Goal: Book appointment/travel/reservation

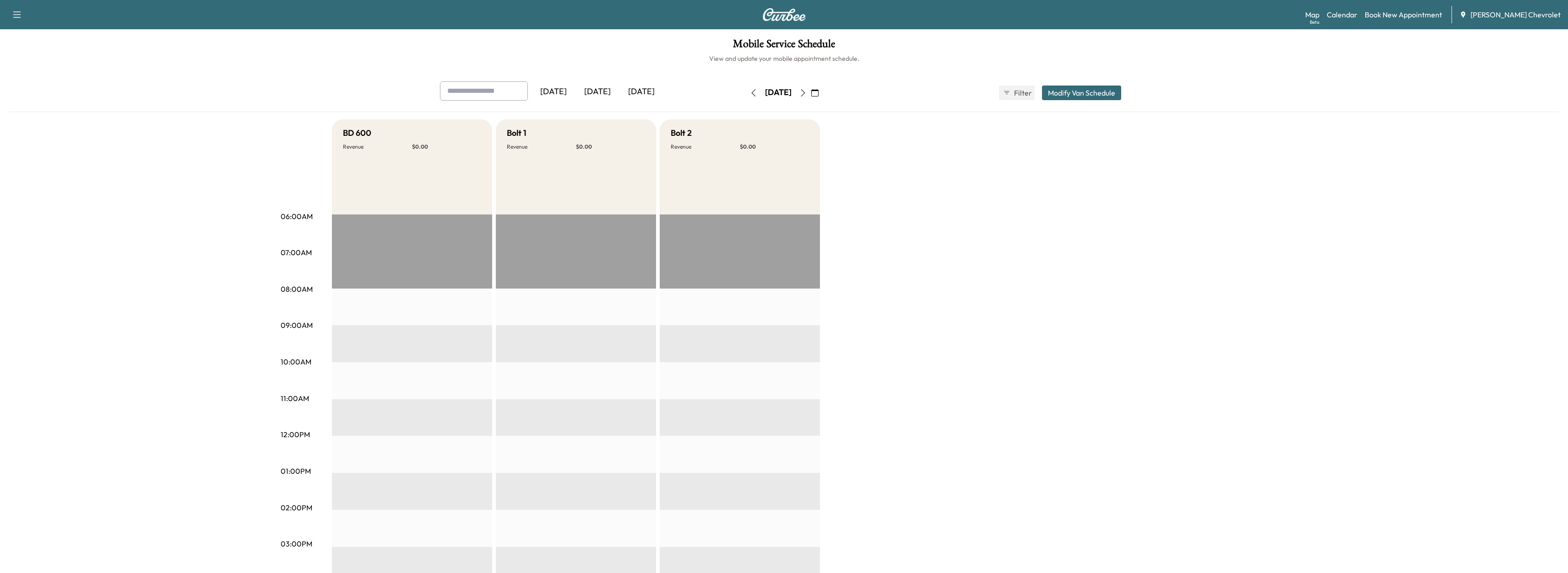
click at [807, 95] on icon "button" at bounding box center [803, 93] width 8 height 8
click at [807, 89] on icon "button" at bounding box center [803, 93] width 8 height 8
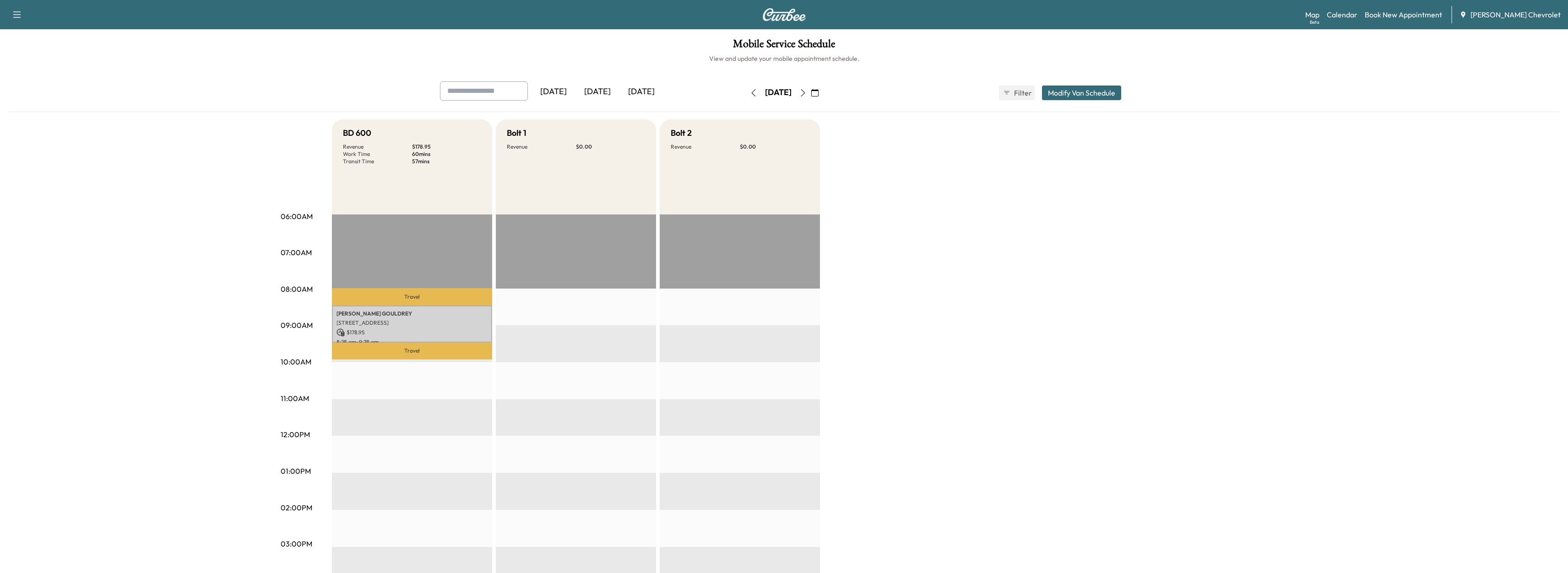
click at [750, 95] on icon "button" at bounding box center [753, 93] width 8 height 8
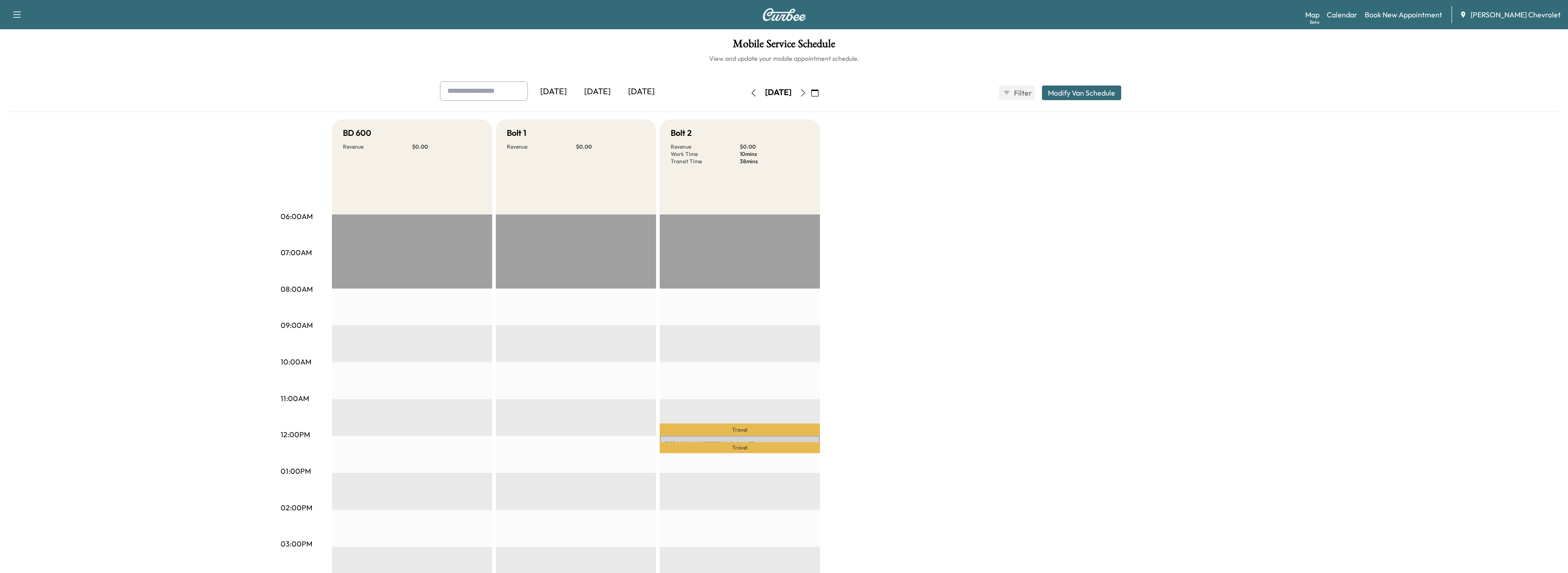
click at [745, 94] on button "button" at bounding box center [753, 92] width 15 height 15
click at [259, 248] on div "Yesterday Today Tomorrow Tuesday, September 16 September 2025 S M T W T F S 31 …" at bounding box center [784, 443] width 1549 height 724
click at [807, 91] on icon "button" at bounding box center [803, 93] width 8 height 8
click at [22, 95] on div "Yesterday Today Tomorrow Wednesday, September 17 September 2025 S M T W T F S 3…" at bounding box center [784, 96] width 1549 height 31
click at [715, 443] on p "Travel" at bounding box center [739, 448] width 160 height 11
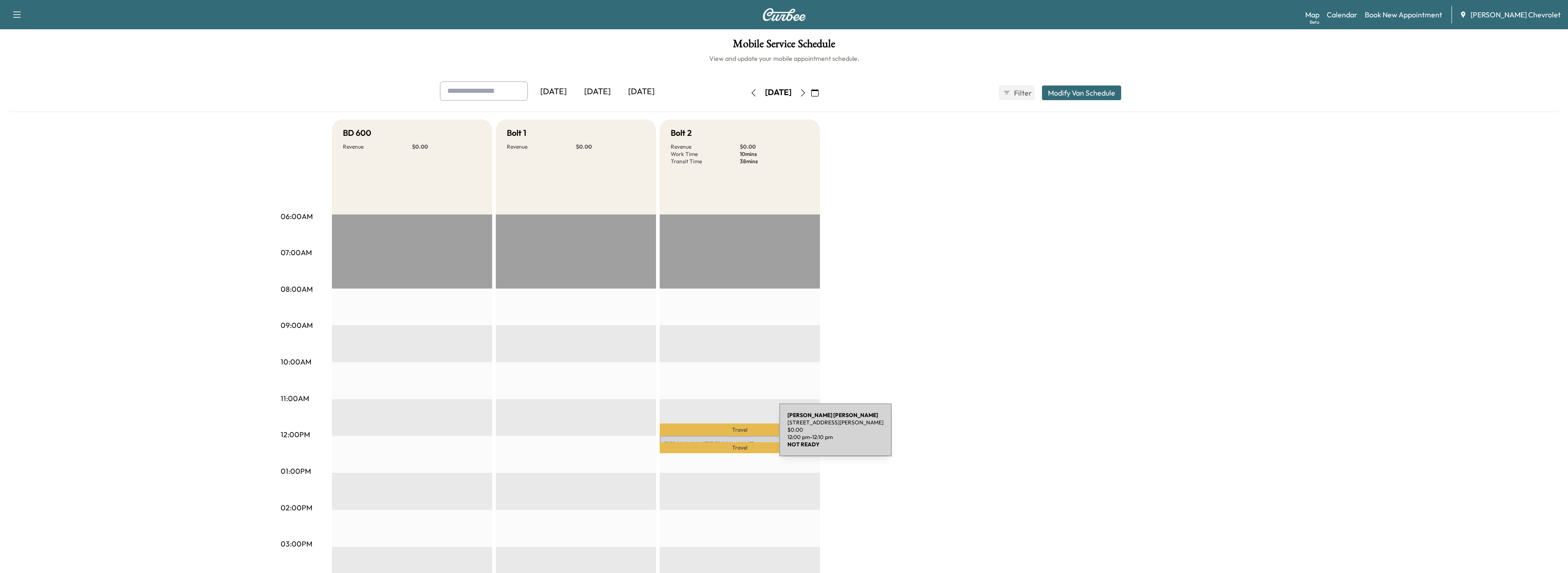
click at [711, 436] on div "JANET BONFIELD 647 Wallace Ave, Milford, OH 45150, USA $ 0.00 12:00 pm - 12:10 …" at bounding box center [739, 441] width 160 height 9
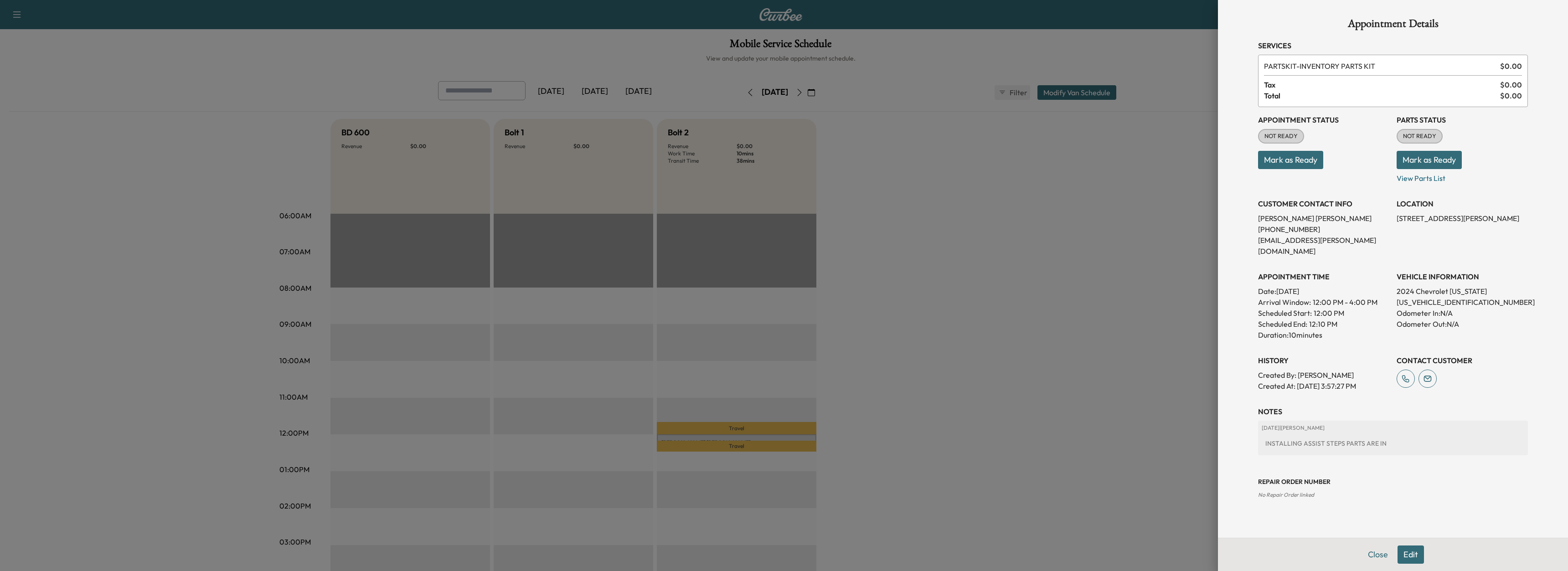
click at [1454, 218] on p "647 Wallace Ave, Milford, OH 45150, USA" at bounding box center [1462, 218] width 131 height 11
drag, startPoint x: 1453, startPoint y: 218, endPoint x: 1478, endPoint y: 218, distance: 25.0
click at [1478, 218] on p "647 Wallace Ave, Milford, OH 45150, USA" at bounding box center [1462, 218] width 131 height 11
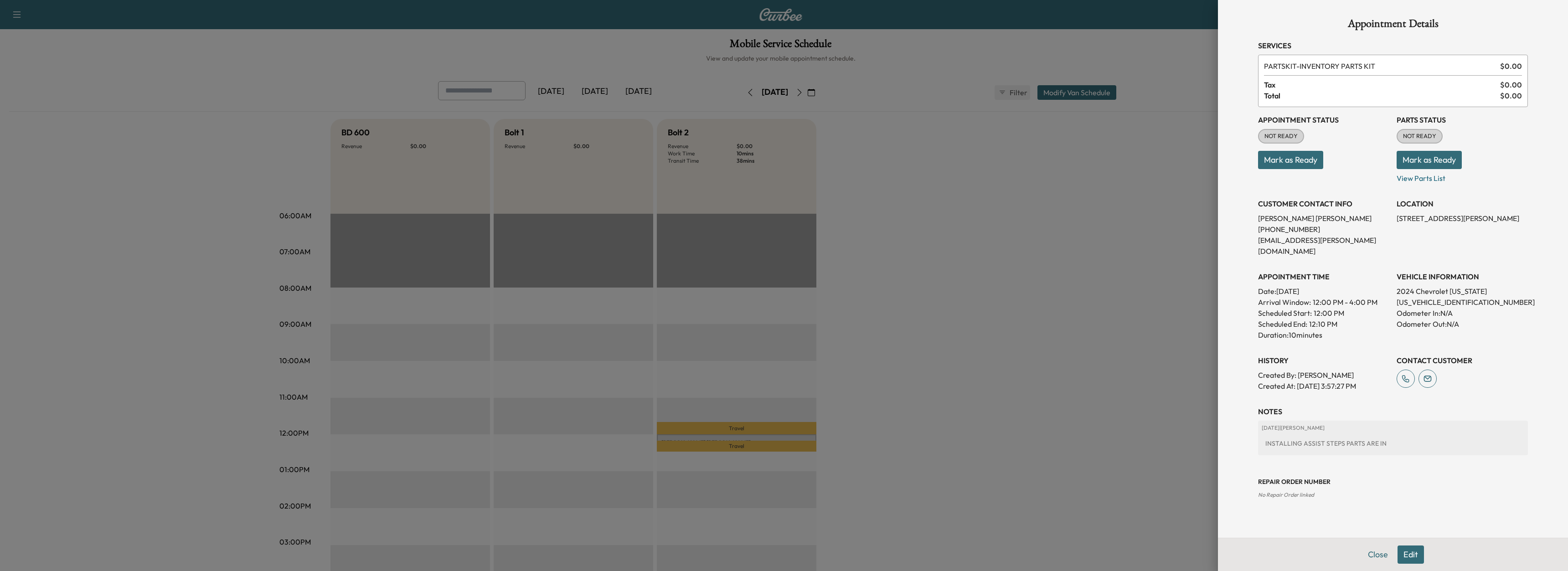
drag, startPoint x: 1512, startPoint y: 219, endPoint x: 1445, endPoint y: 223, distance: 67.1
click at [1445, 223] on p "647 Wallace Ave, Milford, OH 45150, USA" at bounding box center [1462, 218] width 131 height 11
click at [233, 55] on div at bounding box center [784, 286] width 1568 height 571
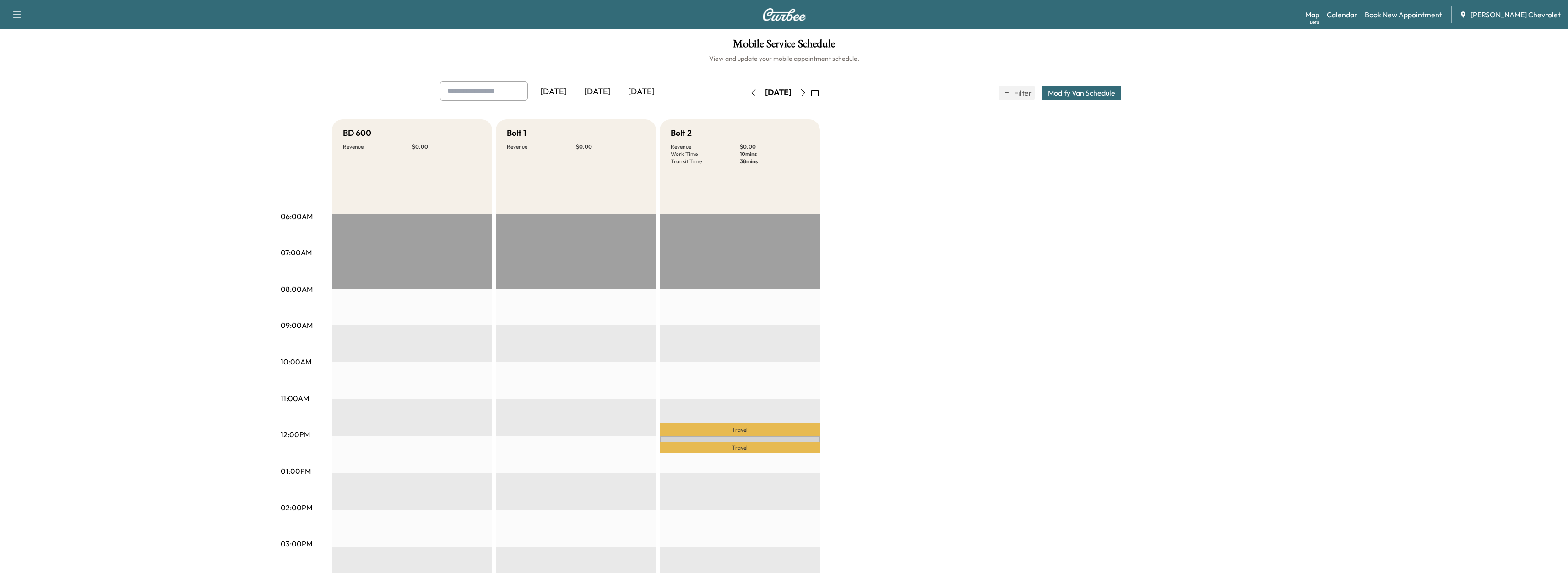
click at [811, 94] on button "button" at bounding box center [803, 92] width 15 height 15
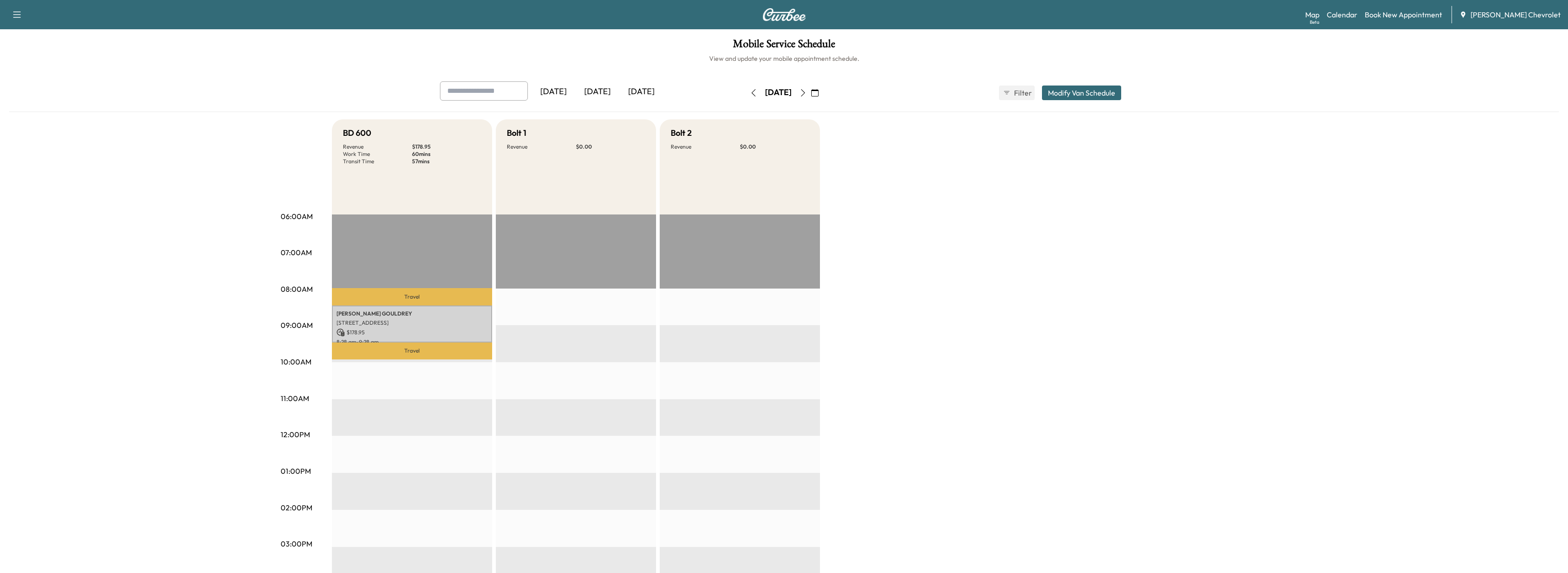
click at [217, 31] on div "Mobile Service Schedule View and update your mobile appointment schedule. Yeste…" at bounding box center [784, 422] width 1568 height 785
click at [807, 95] on icon "button" at bounding box center [803, 93] width 8 height 8
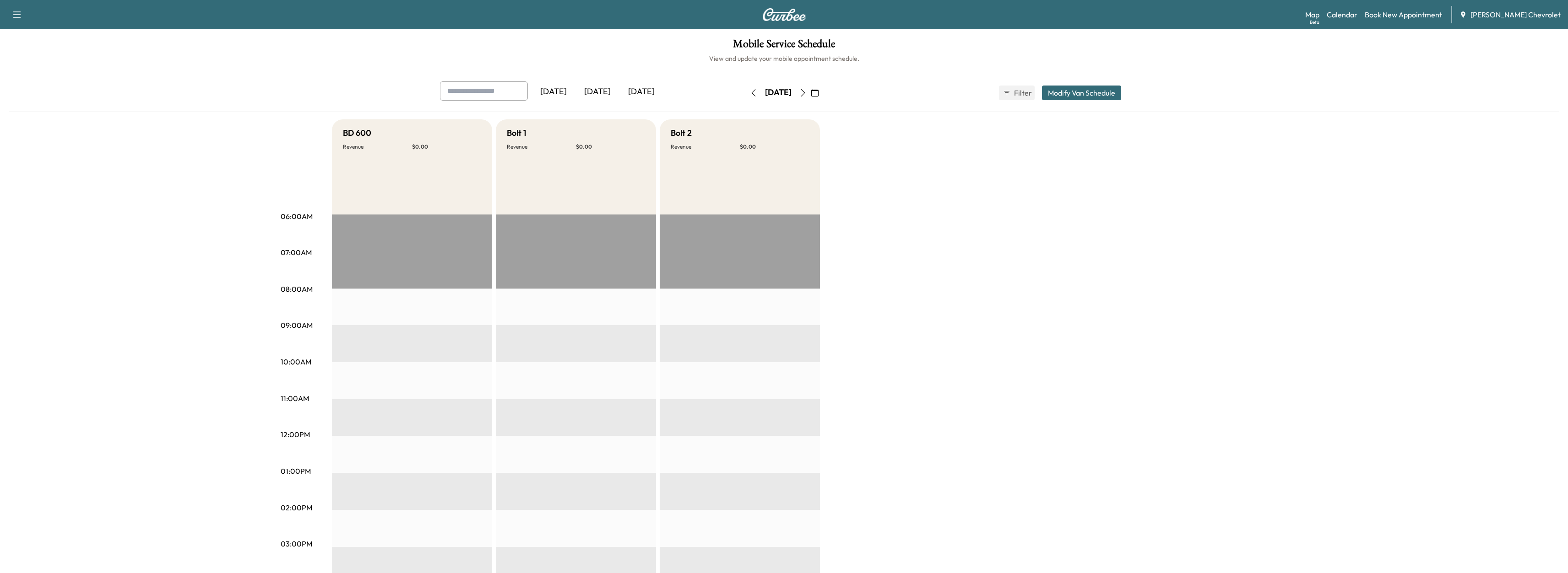
click at [161, 294] on div "[DATE] [DATE] [DATE] [DATE] September 2025 S M T W T F S 31 1 2 3 4 5 6 7 8 9 1…" at bounding box center [784, 443] width 1549 height 724
